Goal: Task Accomplishment & Management: Manage account settings

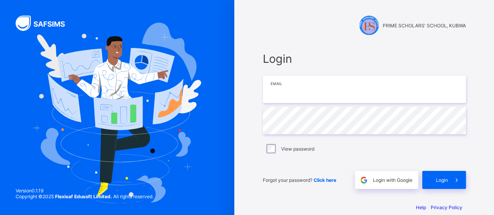
click at [325, 92] on input "email" at bounding box center [364, 89] width 203 height 27
type input "**********"
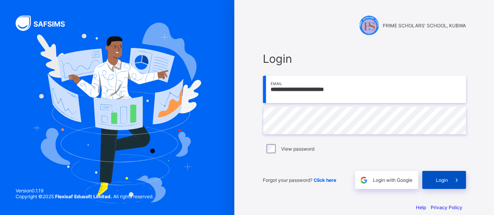
click at [451, 182] on span at bounding box center [456, 180] width 18 height 18
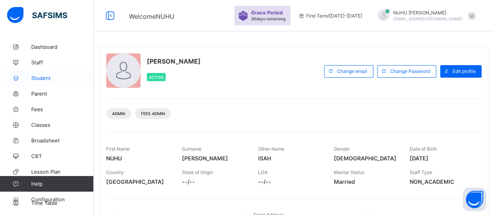
click at [41, 70] on link "Student" at bounding box center [47, 78] width 94 height 16
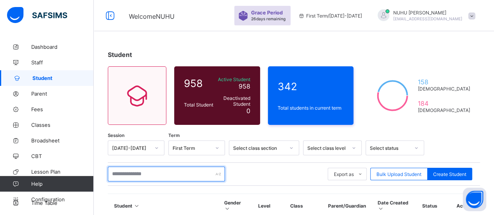
click at [158, 175] on input "text" at bounding box center [166, 174] width 117 height 15
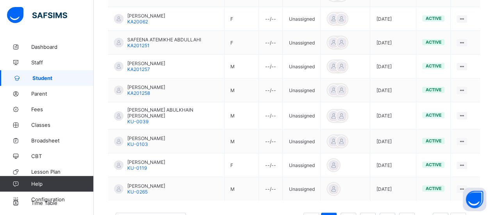
scroll to position [265, 0]
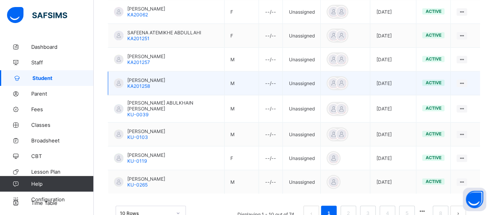
type input "**********"
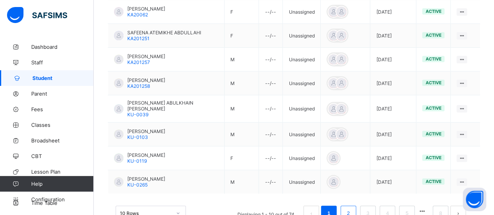
click at [352, 208] on link "2" at bounding box center [347, 213] width 7 height 10
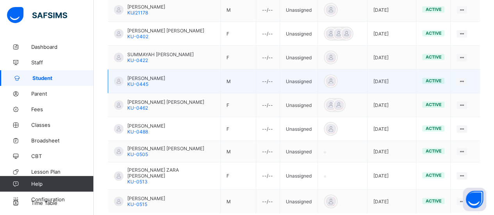
scroll to position [270, 0]
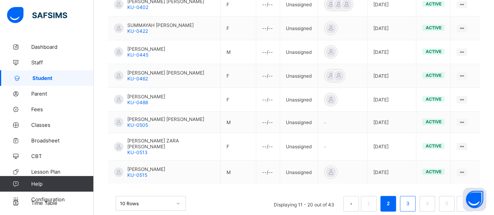
click at [411, 199] on link "3" at bounding box center [406, 204] width 7 height 10
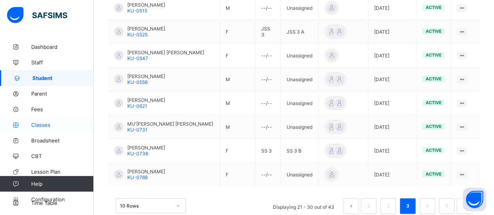
click at [43, 125] on span "Classes" at bounding box center [62, 125] width 62 height 6
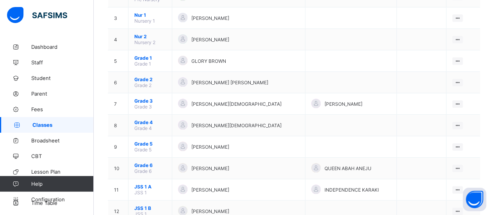
scroll to position [126, 0]
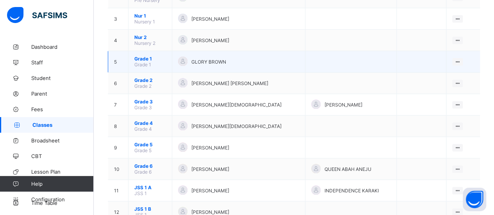
click at [256, 61] on div "GLORY BROWN" at bounding box center [238, 62] width 121 height 11
click at [460, 59] on icon at bounding box center [457, 62] width 7 height 6
click at [442, 73] on div "View Class" at bounding box center [436, 77] width 44 height 8
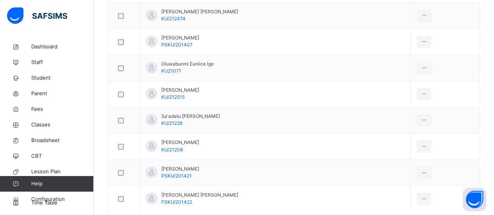
scroll to position [595, 0]
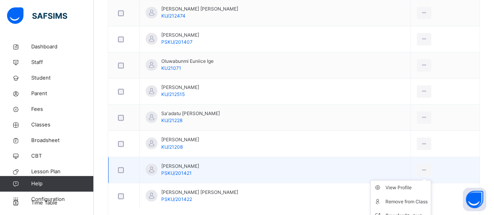
click at [431, 180] on ul "View Profile Remove from Class Transfer Student" at bounding box center [400, 201] width 61 height 43
click at [417, 184] on div "View Profile" at bounding box center [406, 187] width 42 height 8
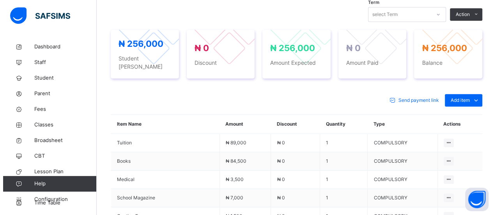
scroll to position [276, 0]
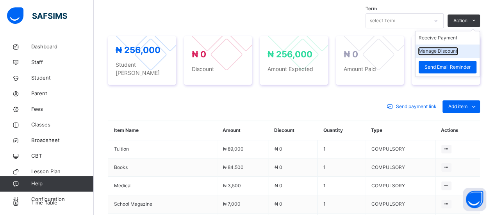
click at [452, 50] on button "Manage Discount" at bounding box center [437, 51] width 39 height 7
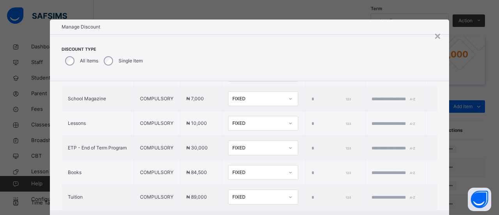
scroll to position [284, 0]
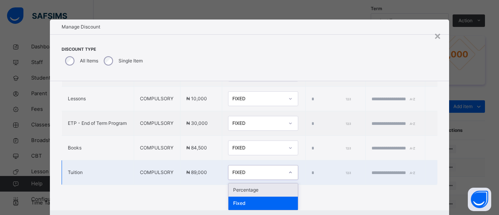
click at [284, 174] on div at bounding box center [290, 172] width 13 height 12
click at [253, 190] on div "Percentage" at bounding box center [263, 189] width 69 height 13
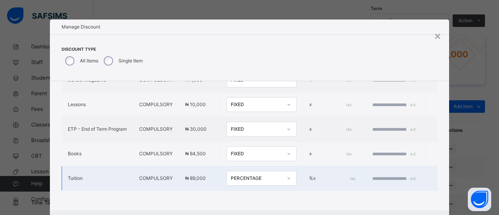
click at [313, 175] on input "*" at bounding box center [333, 178] width 41 height 7
click at [313, 175] on input "*****" at bounding box center [333, 178] width 41 height 7
type input "****"
click at [373, 175] on input "text" at bounding box center [396, 178] width 47 height 7
type input "*"
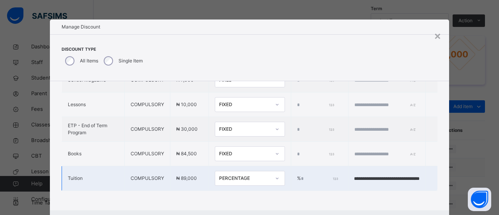
scroll to position [38, 0]
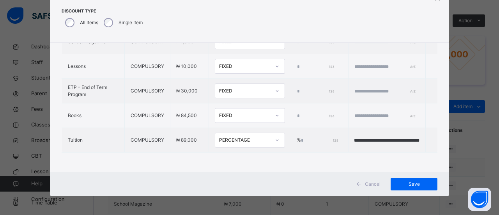
type input "**********"
click at [409, 185] on span "Save" at bounding box center [414, 184] width 35 height 7
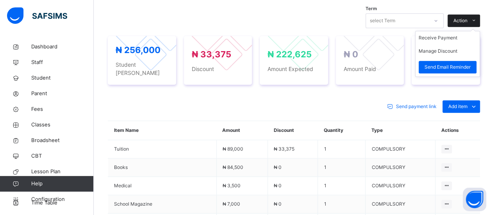
click at [467, 20] on span "Action" at bounding box center [460, 20] width 14 height 7
click at [446, 36] on li "Receive Payment" at bounding box center [447, 37] width 64 height 13
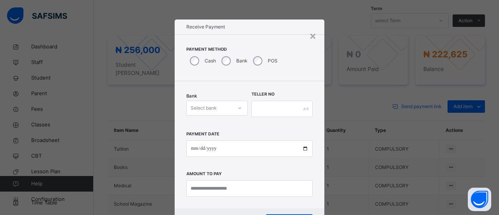
click at [239, 109] on icon at bounding box center [240, 108] width 5 height 8
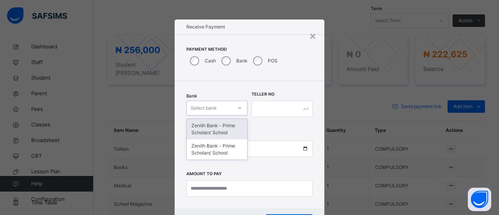
click at [231, 128] on div "Zenith Bank - Prime Scholars’ School" at bounding box center [217, 129] width 60 height 20
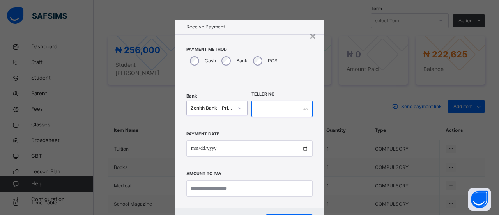
click at [266, 104] on input "text" at bounding box center [282, 109] width 61 height 16
type input "*****"
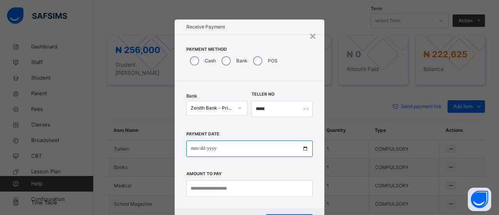
click at [200, 149] on input "date" at bounding box center [249, 148] width 126 height 16
click at [196, 149] on input "date" at bounding box center [249, 148] width 126 height 16
type input "**********"
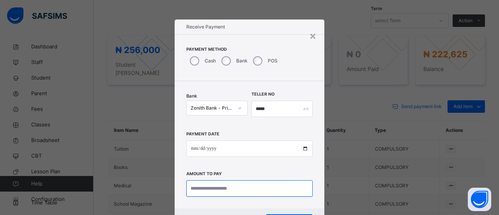
click at [201, 191] on input "currency" at bounding box center [249, 188] width 126 height 16
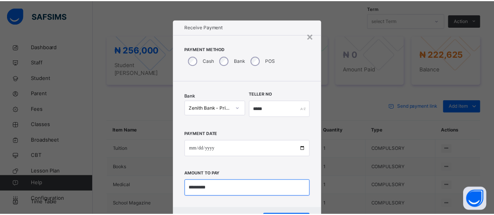
scroll to position [37, 0]
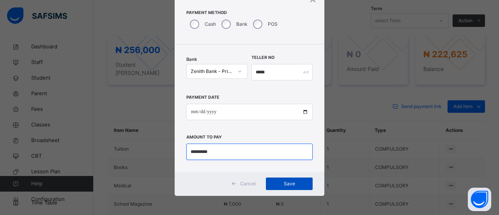
type input "*********"
click at [292, 178] on div "Save" at bounding box center [289, 184] width 47 height 12
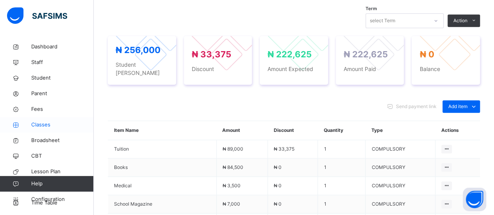
click at [48, 126] on span "Classes" at bounding box center [62, 125] width 62 height 8
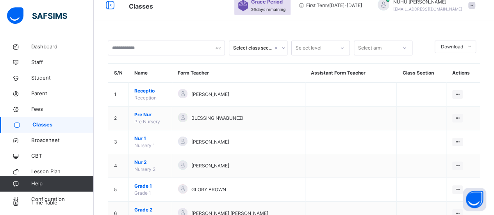
scroll to position [276, 0]
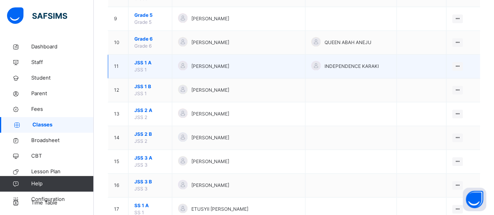
click at [287, 66] on div "[PERSON_NAME]" at bounding box center [238, 66] width 121 height 11
click at [462, 75] on ul "View Class Assign form Teacher" at bounding box center [430, 89] width 63 height 29
click at [446, 80] on div "View Class" at bounding box center [436, 82] width 44 height 8
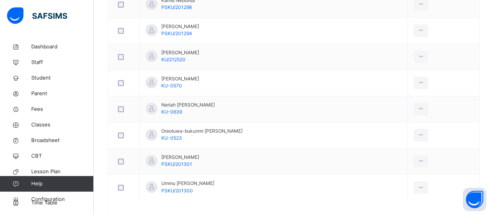
scroll to position [555, 0]
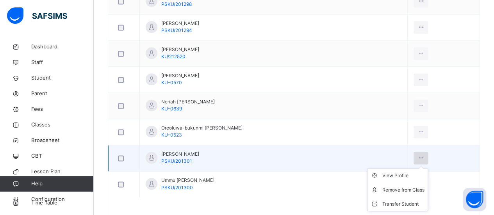
click at [422, 154] on icon at bounding box center [420, 157] width 7 height 7
click at [409, 173] on div "View Profile" at bounding box center [403, 176] width 42 height 8
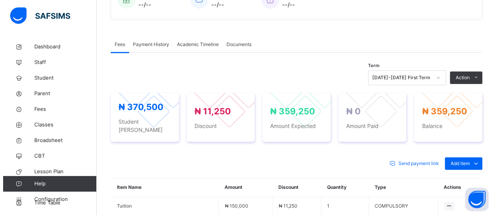
scroll to position [219, 0]
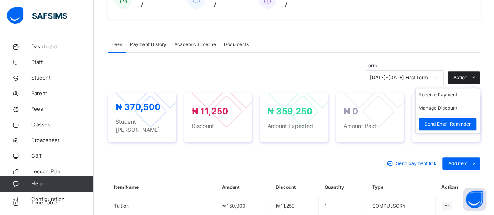
click at [476, 77] on icon at bounding box center [474, 78] width 6 height 6
click at [457, 94] on li "Receive Payment" at bounding box center [447, 94] width 64 height 13
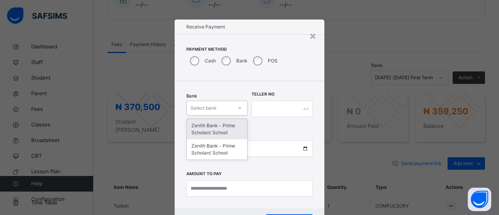
click at [234, 129] on div "Zenith Bank - Prime Scholars’ School" at bounding box center [217, 129] width 60 height 20
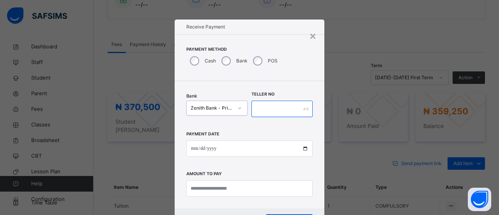
click at [277, 109] on input "text" at bounding box center [282, 109] width 61 height 16
type input "******"
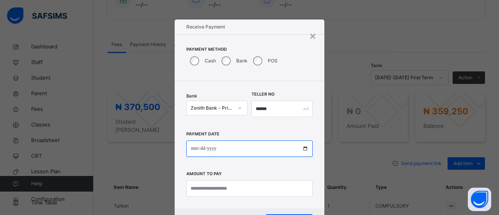
click at [194, 149] on input "date" at bounding box center [249, 148] width 126 height 16
type input "**********"
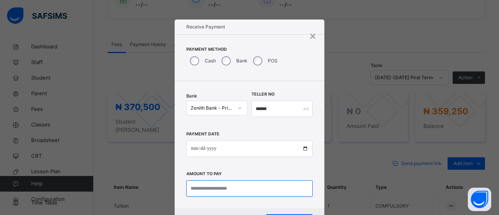
click at [213, 192] on input "currency" at bounding box center [249, 188] width 126 height 16
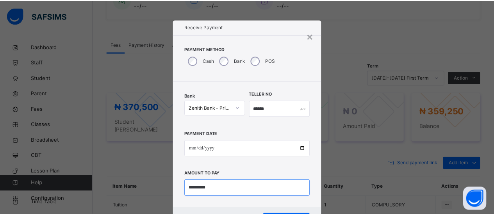
scroll to position [37, 0]
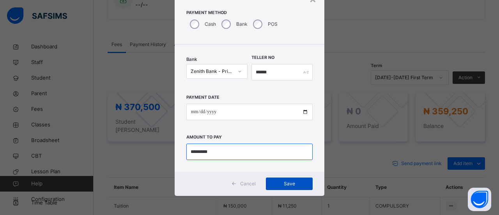
type input "*********"
click at [285, 184] on span "Save" at bounding box center [289, 183] width 35 height 7
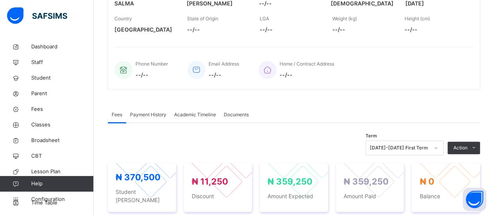
scroll to position [149, 0]
click at [35, 79] on span "Student" at bounding box center [62, 78] width 62 height 8
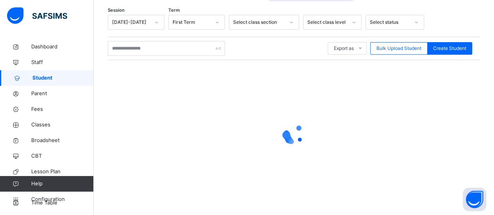
scroll to position [149, 0]
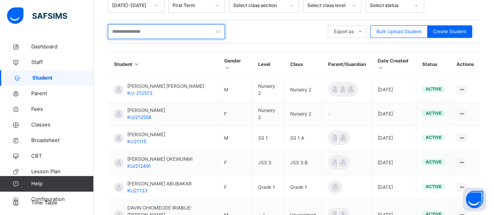
click at [138, 25] on input "text" at bounding box center [166, 31] width 117 height 15
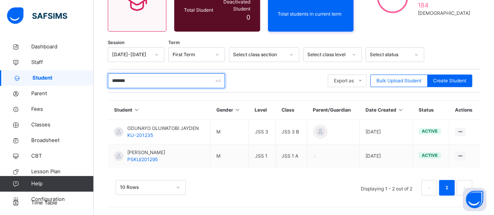
scroll to position [94, 0]
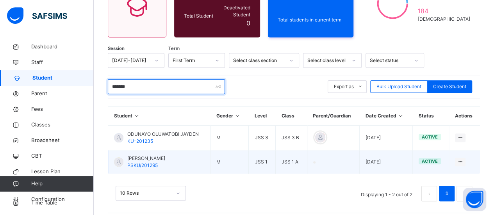
type input "*******"
click at [162, 158] on div "[PERSON_NAME] PSKU/201295" at bounding box center [146, 162] width 38 height 14
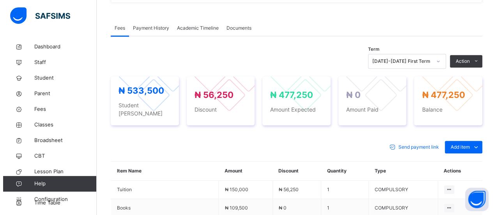
scroll to position [237, 0]
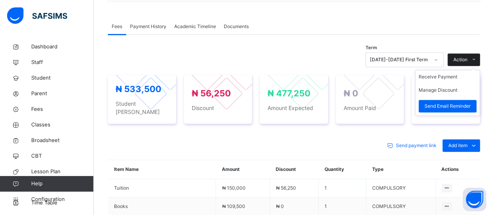
click at [467, 57] on span "Action" at bounding box center [460, 59] width 14 height 7
click at [452, 75] on li "Receive Payment" at bounding box center [447, 76] width 64 height 13
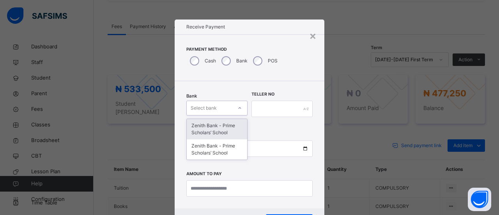
click at [238, 107] on icon at bounding box center [240, 108] width 5 height 8
click at [234, 130] on div "Zenith Bank - Prime Scholars’ School" at bounding box center [217, 129] width 60 height 20
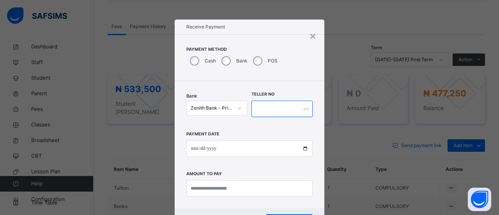
click at [264, 111] on input "text" at bounding box center [282, 109] width 61 height 16
type input "*****"
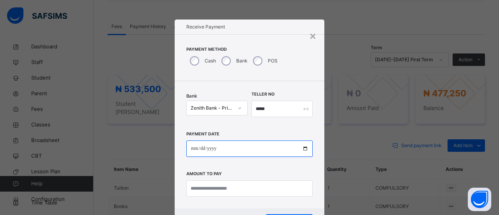
click at [190, 148] on input "date" at bounding box center [249, 148] width 126 height 16
type input "**********"
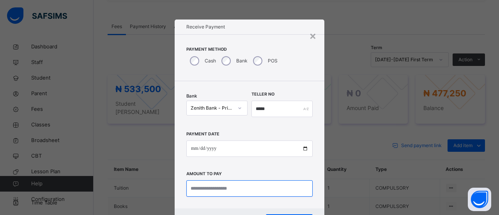
click at [199, 188] on input "currency" at bounding box center [249, 188] width 126 height 16
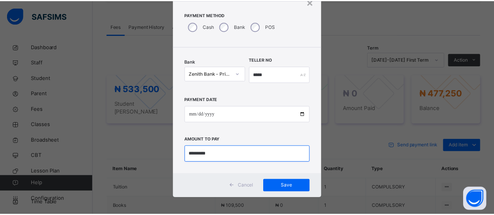
scroll to position [37, 0]
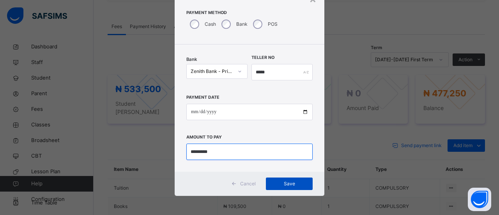
type input "*********"
click at [296, 189] on div "Save" at bounding box center [289, 184] width 47 height 12
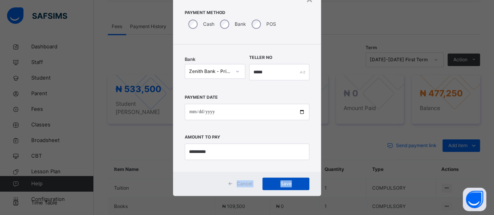
drag, startPoint x: 199, startPoint y: 188, endPoint x: 296, endPoint y: 182, distance: 97.7
click at [296, 182] on div "Cancel Save" at bounding box center [247, 184] width 148 height 24
click at [297, 182] on span "Save" at bounding box center [285, 183] width 35 height 7
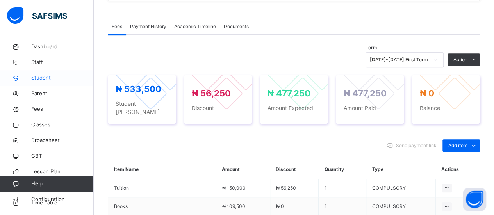
click at [49, 75] on span "Student" at bounding box center [62, 78] width 62 height 8
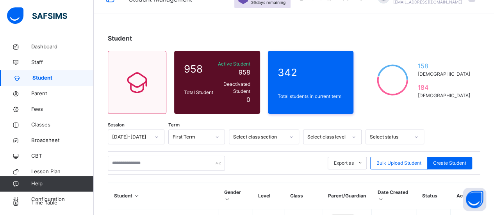
scroll to position [17, 0]
click at [170, 156] on input "text" at bounding box center [166, 163] width 117 height 15
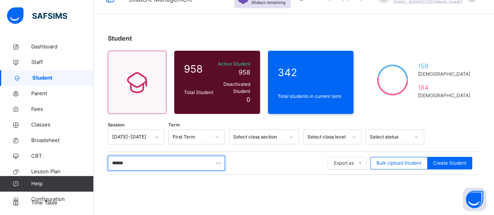
type input "*******"
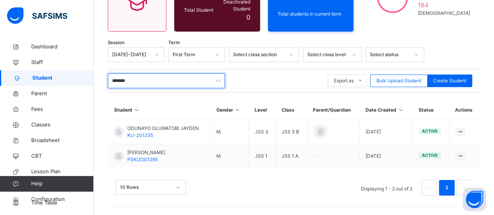
scroll to position [94, 0]
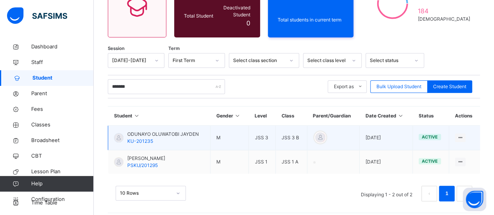
click at [187, 131] on span "ODUNAYO OLUWATOBI JAYDEN" at bounding box center [162, 134] width 71 height 7
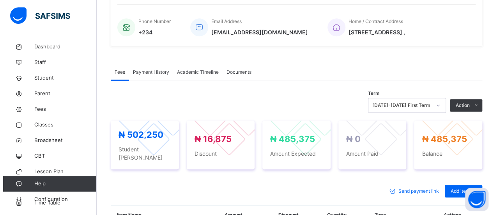
scroll to position [191, 0]
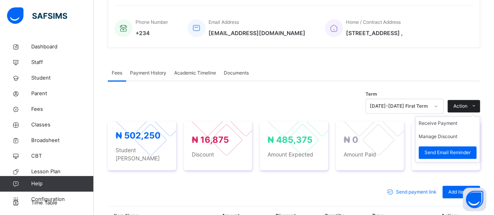
click at [460, 103] on span "Action" at bounding box center [460, 106] width 14 height 7
click at [440, 124] on li "Receive Payment" at bounding box center [447, 123] width 64 height 13
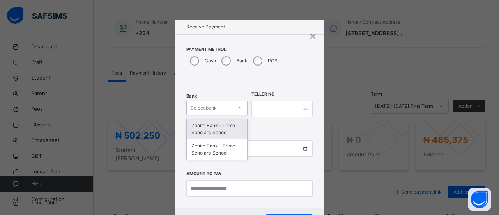
click at [238, 108] on icon at bounding box center [240, 108] width 5 height 8
click at [230, 127] on div "Zenith Bank - Prime Scholars’ School" at bounding box center [217, 129] width 60 height 20
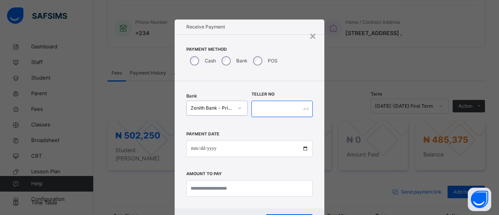
click at [277, 106] on input "text" at bounding box center [282, 109] width 61 height 16
type input "******"
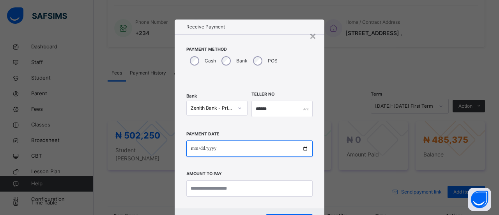
click at [218, 151] on input "date" at bounding box center [249, 148] width 126 height 16
click at [195, 145] on input "date" at bounding box center [249, 148] width 126 height 16
click at [195, 149] on input "date" at bounding box center [249, 148] width 126 height 16
type input "**********"
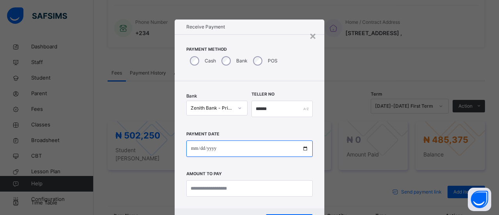
type input "**********"
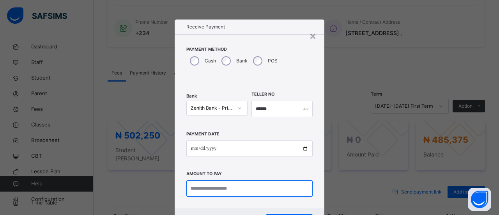
click at [202, 188] on input "currency" at bounding box center [249, 188] width 126 height 16
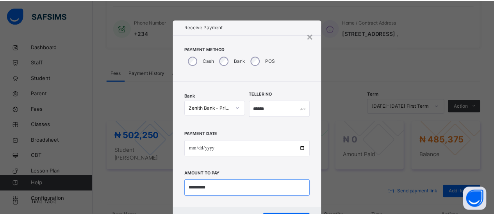
scroll to position [37, 0]
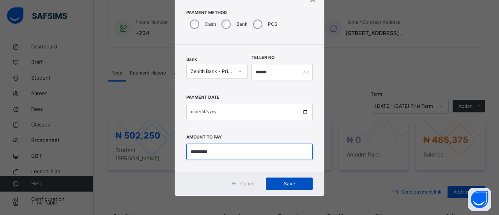
type input "*********"
click at [297, 180] on span "Save" at bounding box center [289, 183] width 35 height 7
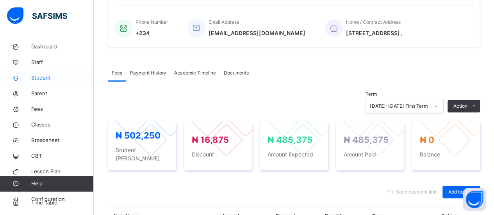
click at [44, 77] on span "Student" at bounding box center [62, 78] width 62 height 8
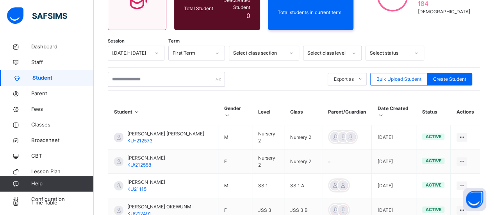
scroll to position [101, 0]
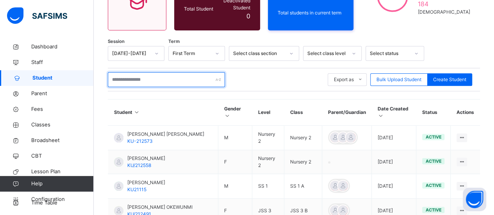
click at [127, 77] on input "text" at bounding box center [166, 79] width 117 height 15
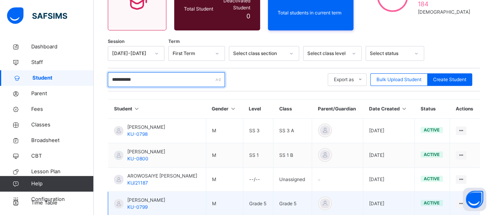
type input "**********"
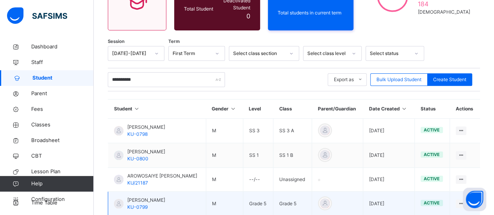
click at [191, 193] on td "[PERSON_NAME] KU-0799" at bounding box center [157, 204] width 98 height 25
click at [165, 197] on span "[PERSON_NAME]" at bounding box center [146, 200] width 38 height 7
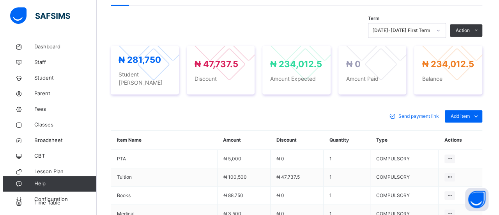
scroll to position [267, 0]
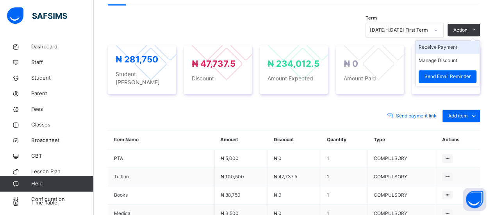
click at [456, 47] on li "Receive Payment" at bounding box center [447, 47] width 64 height 13
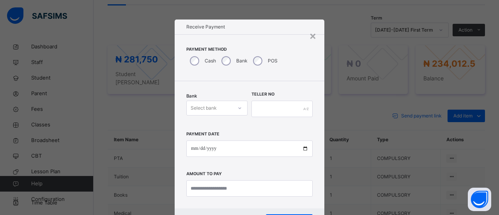
click at [239, 107] on icon at bounding box center [240, 108] width 5 height 8
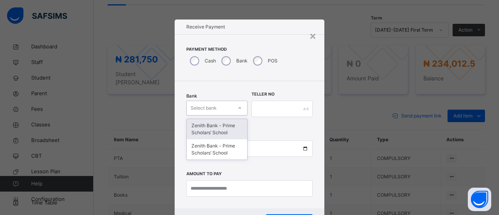
click at [229, 129] on div "Zenith Bank - Prime Scholars’ School" at bounding box center [217, 129] width 60 height 20
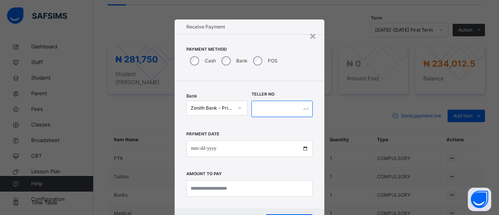
click at [275, 105] on input "text" at bounding box center [282, 109] width 61 height 16
type input "*****"
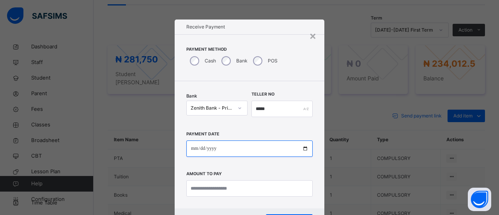
click at [198, 149] on input "date" at bounding box center [249, 148] width 126 height 16
type input "**********"
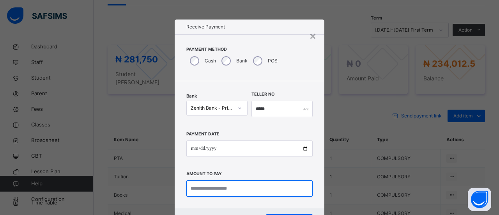
click at [207, 187] on input "currency" at bounding box center [249, 188] width 126 height 16
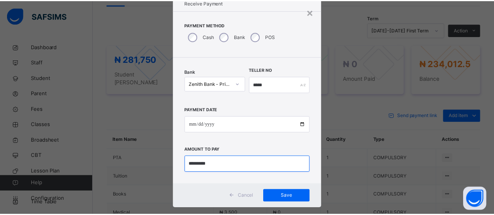
scroll to position [37, 0]
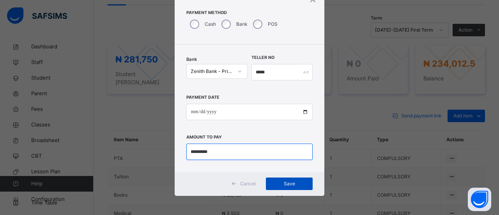
type input "*********"
click at [291, 186] on span "Save" at bounding box center [289, 183] width 35 height 7
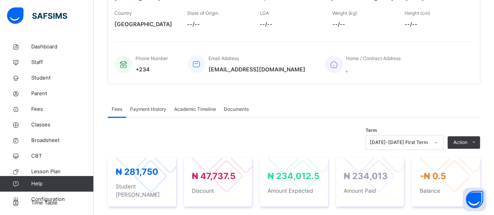
scroll to position [156, 0]
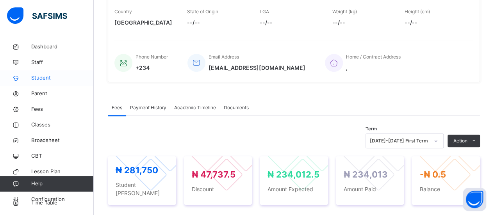
click at [48, 73] on link "Student" at bounding box center [47, 78] width 94 height 16
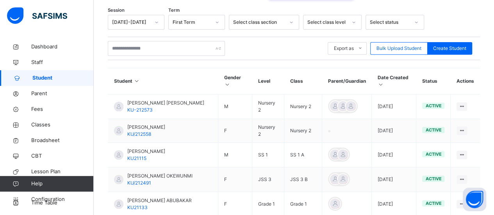
scroll to position [156, 0]
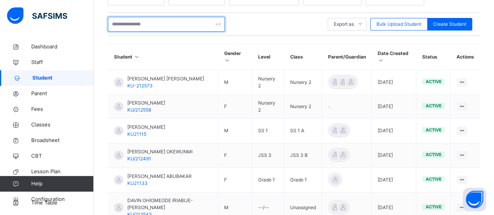
click at [131, 17] on input "text" at bounding box center [166, 24] width 117 height 15
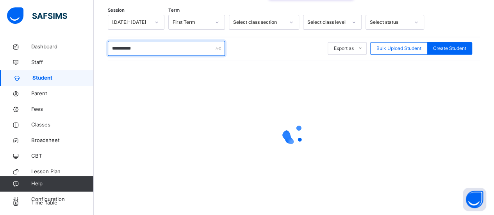
scroll to position [142, 0]
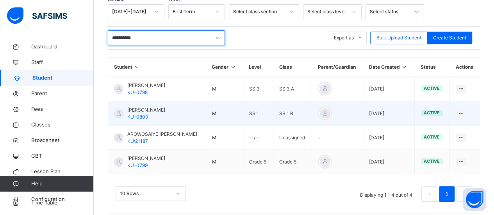
type input "**********"
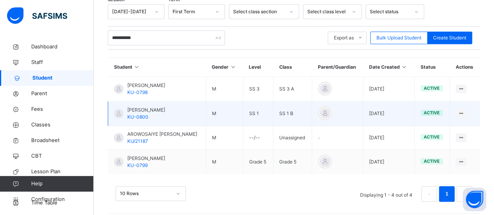
click at [137, 107] on span "[PERSON_NAME]" at bounding box center [146, 110] width 38 height 7
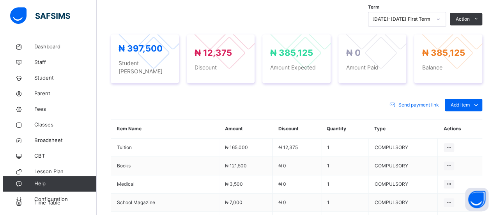
scroll to position [275, 0]
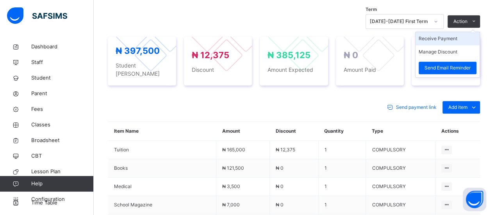
click at [453, 37] on li "Receive Payment" at bounding box center [447, 38] width 64 height 13
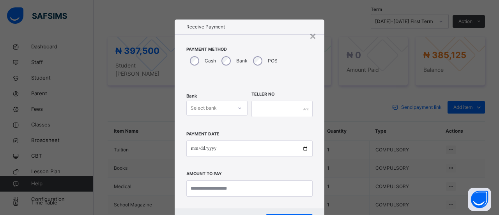
click at [238, 106] on icon at bounding box center [240, 108] width 5 height 8
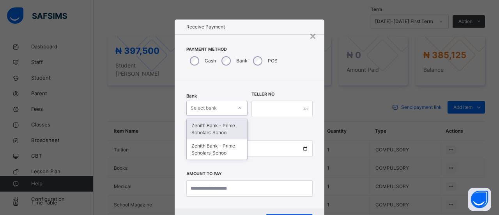
click at [231, 129] on div "Zenith Bank - Prime Scholars’ School" at bounding box center [217, 129] width 60 height 20
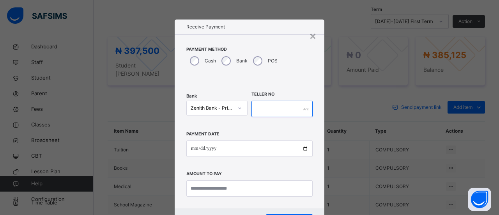
click at [265, 110] on input "text" at bounding box center [282, 109] width 61 height 16
type input "******"
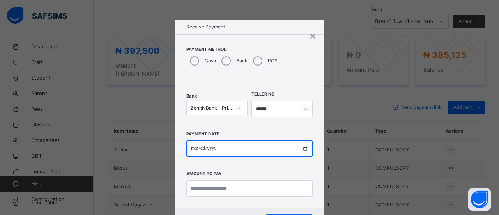
click at [204, 147] on input "date" at bounding box center [249, 148] width 126 height 16
click at [197, 147] on input "date" at bounding box center [249, 148] width 126 height 16
type input "**********"
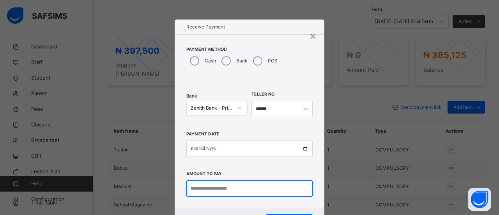
click at [196, 191] on input "currency" at bounding box center [249, 188] width 126 height 16
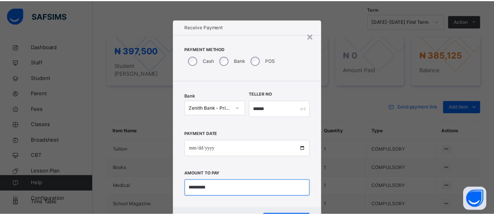
scroll to position [37, 0]
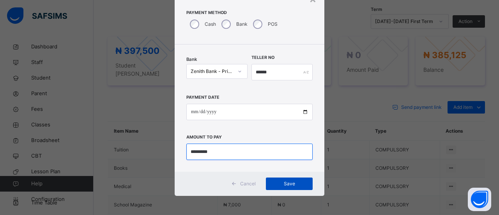
type input "*********"
click at [291, 183] on span "Save" at bounding box center [289, 183] width 35 height 7
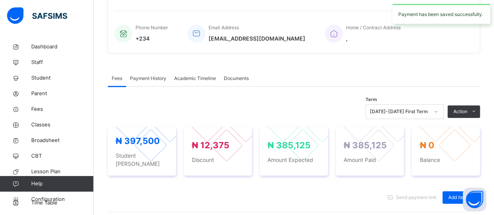
scroll to position [182, 0]
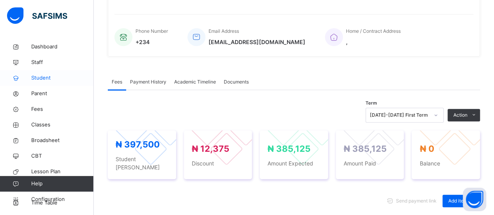
click at [43, 78] on span "Student" at bounding box center [62, 78] width 62 height 8
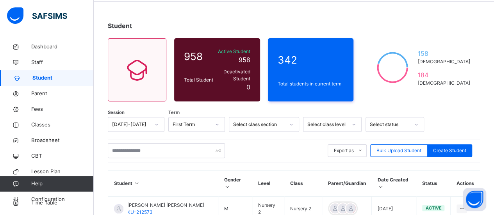
scroll to position [27, 0]
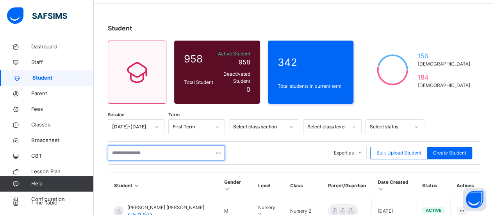
click at [183, 146] on input "text" at bounding box center [166, 153] width 117 height 15
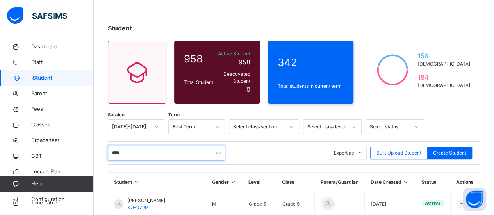
type input "**********"
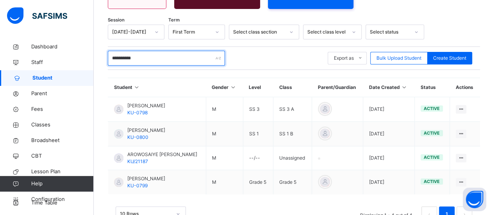
scroll to position [123, 0]
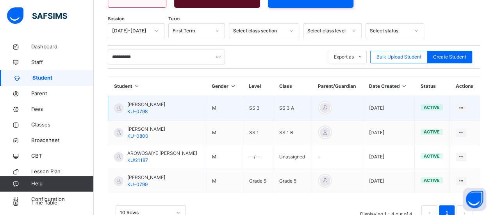
click at [165, 101] on span "[PERSON_NAME]" at bounding box center [146, 104] width 38 height 7
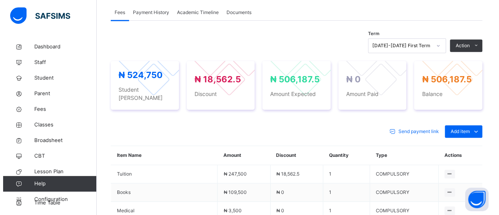
scroll to position [253, 0]
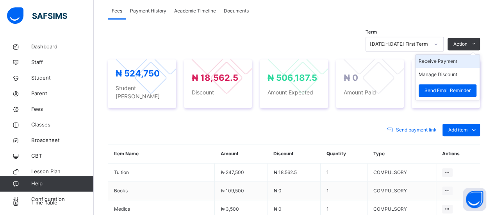
click at [449, 59] on li "Receive Payment" at bounding box center [447, 61] width 64 height 13
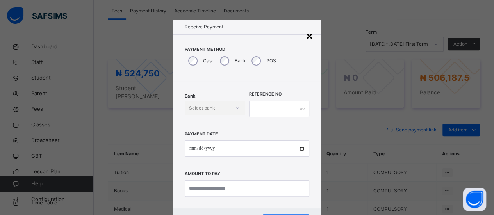
click at [305, 39] on div "×" at bounding box center [308, 35] width 7 height 16
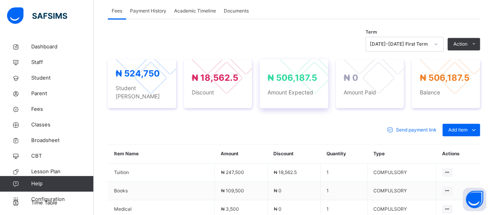
click at [297, 74] on div at bounding box center [313, 77] width 33 height 33
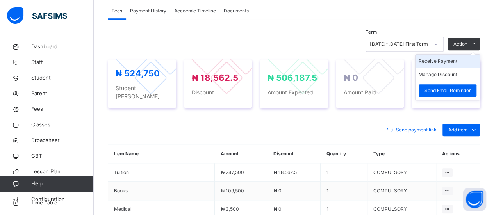
click at [435, 60] on li "Receive Payment" at bounding box center [447, 61] width 64 height 13
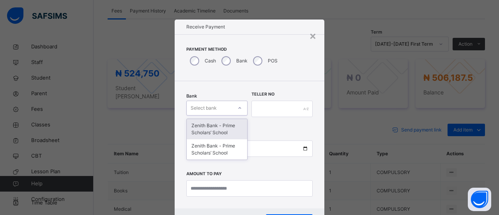
click at [238, 107] on icon at bounding box center [240, 108] width 5 height 8
click at [225, 131] on div "Zenith Bank - Prime Scholars’ School" at bounding box center [217, 129] width 60 height 20
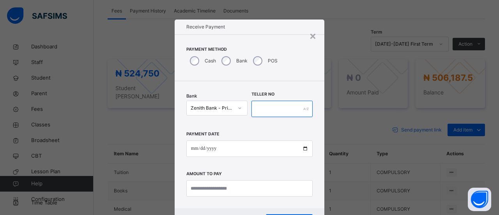
click at [268, 110] on input "text" at bounding box center [282, 109] width 61 height 16
type input "******"
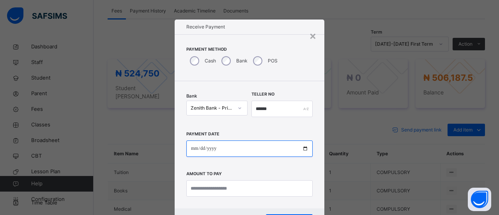
click at [212, 150] on input "date" at bounding box center [249, 148] width 126 height 16
click at [195, 147] on input "date" at bounding box center [249, 148] width 126 height 16
type input "**********"
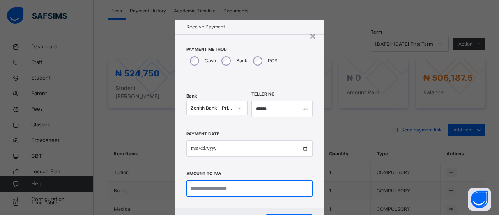
click at [198, 187] on input "currency" at bounding box center [249, 188] width 126 height 16
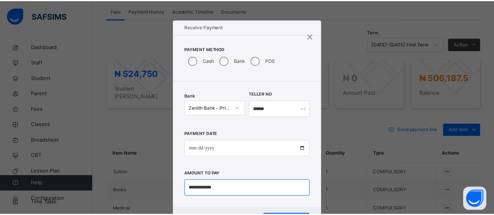
scroll to position [37, 0]
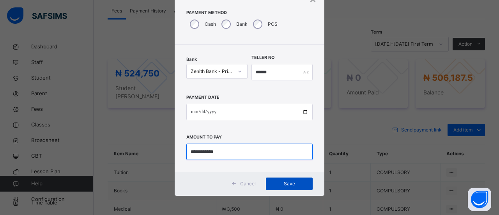
type input "**********"
click at [294, 181] on span "Save" at bounding box center [289, 183] width 35 height 7
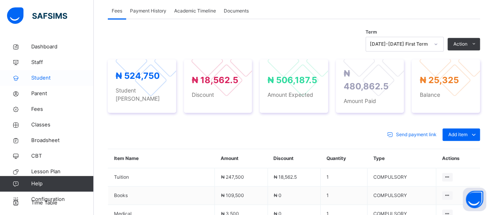
click at [33, 78] on span "Student" at bounding box center [62, 78] width 62 height 8
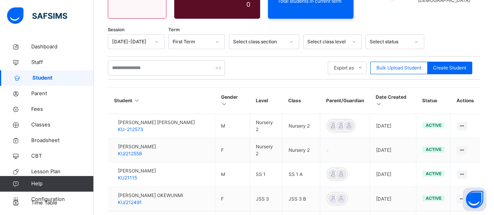
scroll to position [112, 0]
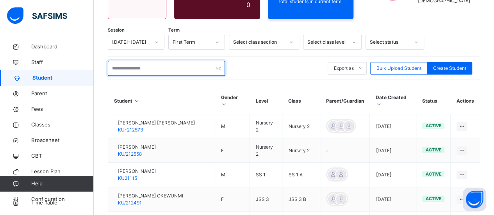
click at [154, 69] on input "text" at bounding box center [166, 68] width 117 height 15
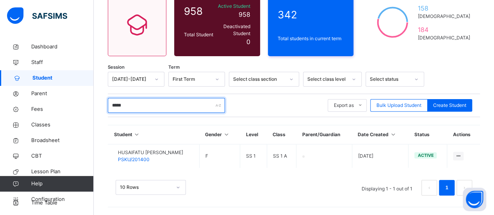
scroll to position [69, 0]
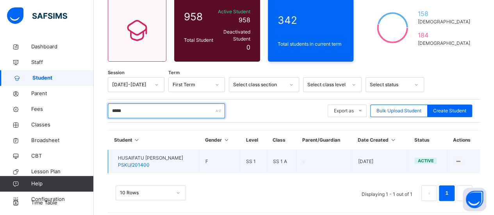
type input "*****"
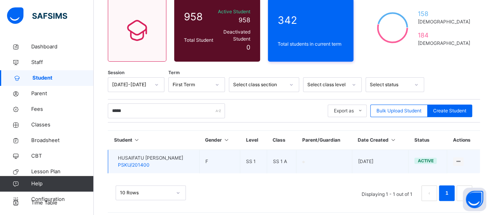
click at [178, 156] on div "HUSAIFATU [PERSON_NAME] PSKU/201400" at bounding box center [150, 161] width 65 height 14
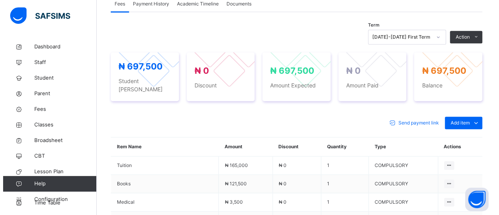
scroll to position [287, 0]
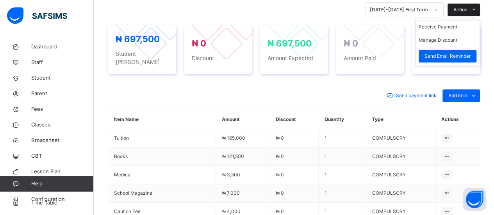
click at [476, 7] on icon at bounding box center [474, 10] width 6 height 6
click at [456, 28] on li "Receive Payment" at bounding box center [447, 26] width 64 height 13
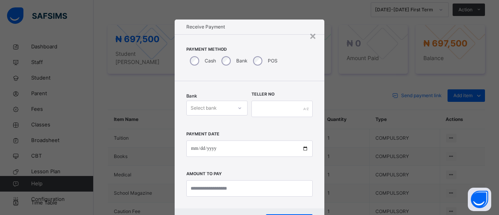
click at [238, 108] on icon at bounding box center [240, 108] width 5 height 8
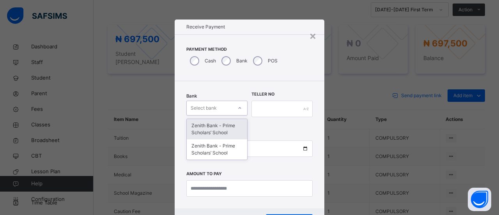
click at [226, 128] on div "Zenith Bank - Prime Scholars’ School" at bounding box center [217, 129] width 60 height 20
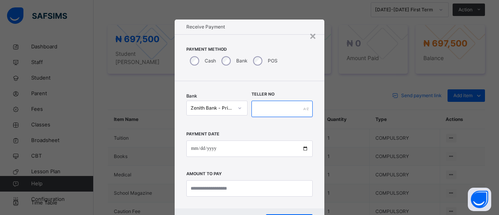
click at [266, 110] on input "text" at bounding box center [282, 109] width 61 height 16
type input "*****"
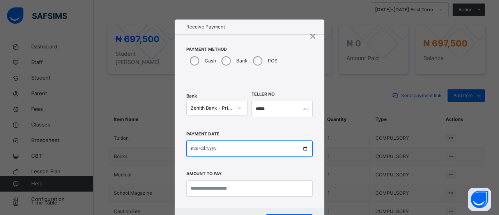
click at [213, 146] on input "date" at bounding box center [249, 148] width 126 height 16
click at [196, 147] on input "date" at bounding box center [249, 148] width 126 height 16
type input "**********"
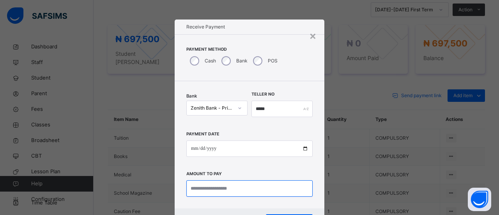
click at [194, 187] on input "currency" at bounding box center [249, 188] width 126 height 16
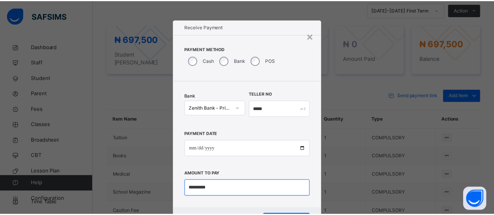
scroll to position [37, 0]
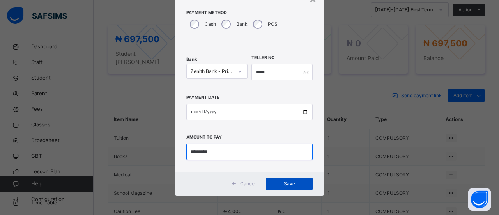
type input "*********"
click at [294, 187] on div "Save" at bounding box center [289, 184] width 47 height 12
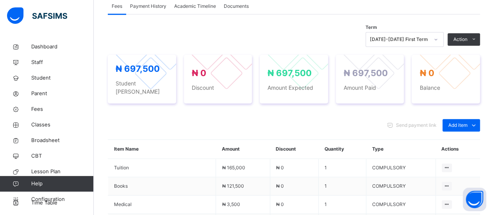
scroll to position [256, 0]
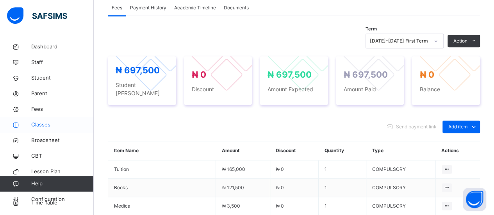
click at [44, 124] on span "Classes" at bounding box center [62, 125] width 62 height 8
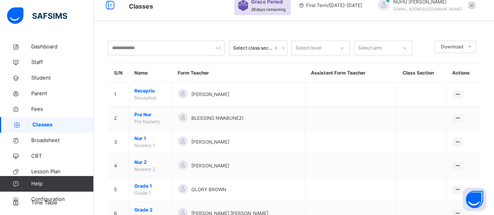
scroll to position [256, 0]
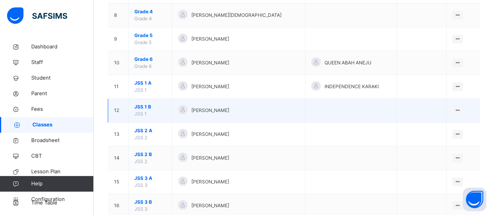
click at [229, 107] on span "[PERSON_NAME]" at bounding box center [210, 110] width 38 height 7
click at [446, 127] on div "View Class" at bounding box center [436, 126] width 44 height 8
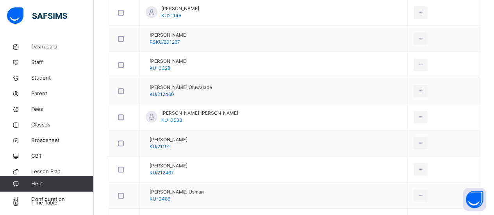
scroll to position [256, 0]
click at [44, 80] on span "Student" at bounding box center [62, 78] width 62 height 8
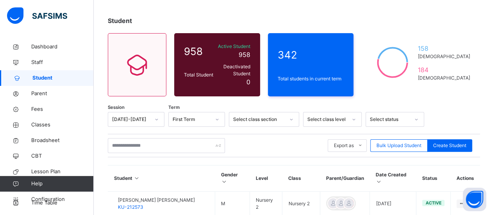
scroll to position [34, 0]
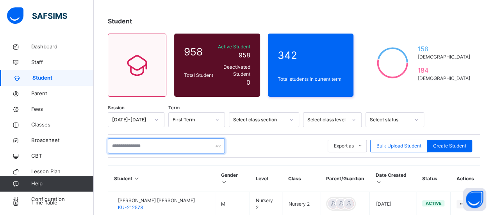
click at [168, 139] on input "text" at bounding box center [166, 146] width 117 height 15
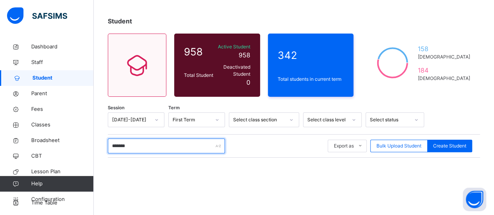
scroll to position [132, 0]
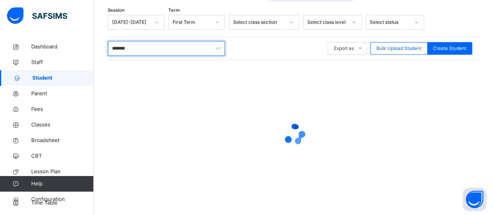
type input "*******"
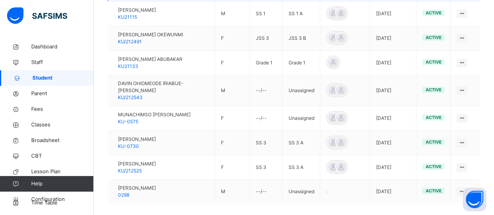
scroll to position [288, 0]
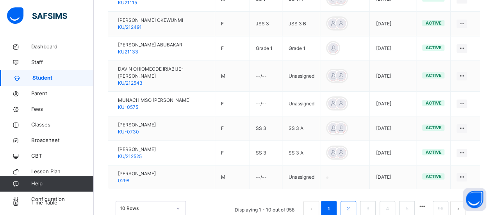
click at [352, 204] on link "2" at bounding box center [347, 209] width 7 height 10
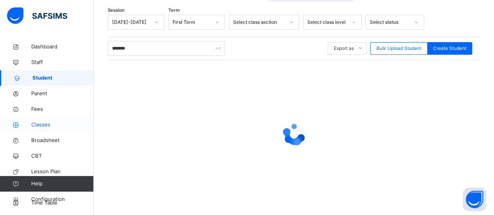
click at [43, 132] on link "Classes" at bounding box center [47, 125] width 94 height 16
